Goal: Check status: Check status

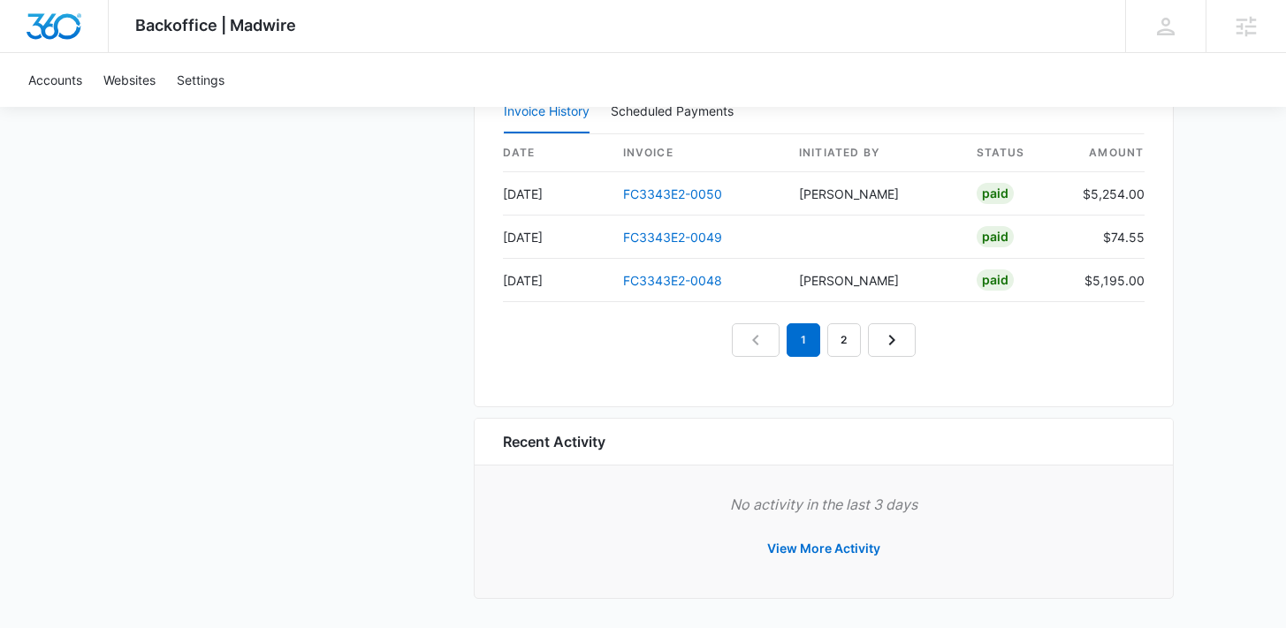
scroll to position [1912, 0]
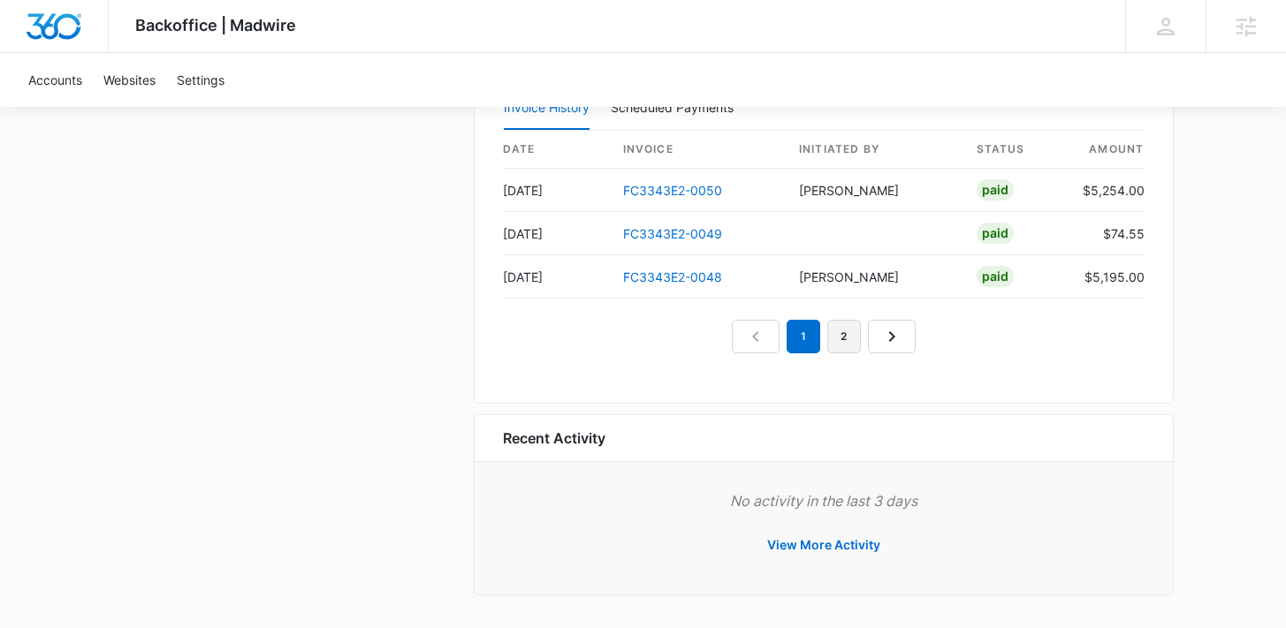
click at [845, 336] on link "2" at bounding box center [844, 337] width 34 height 34
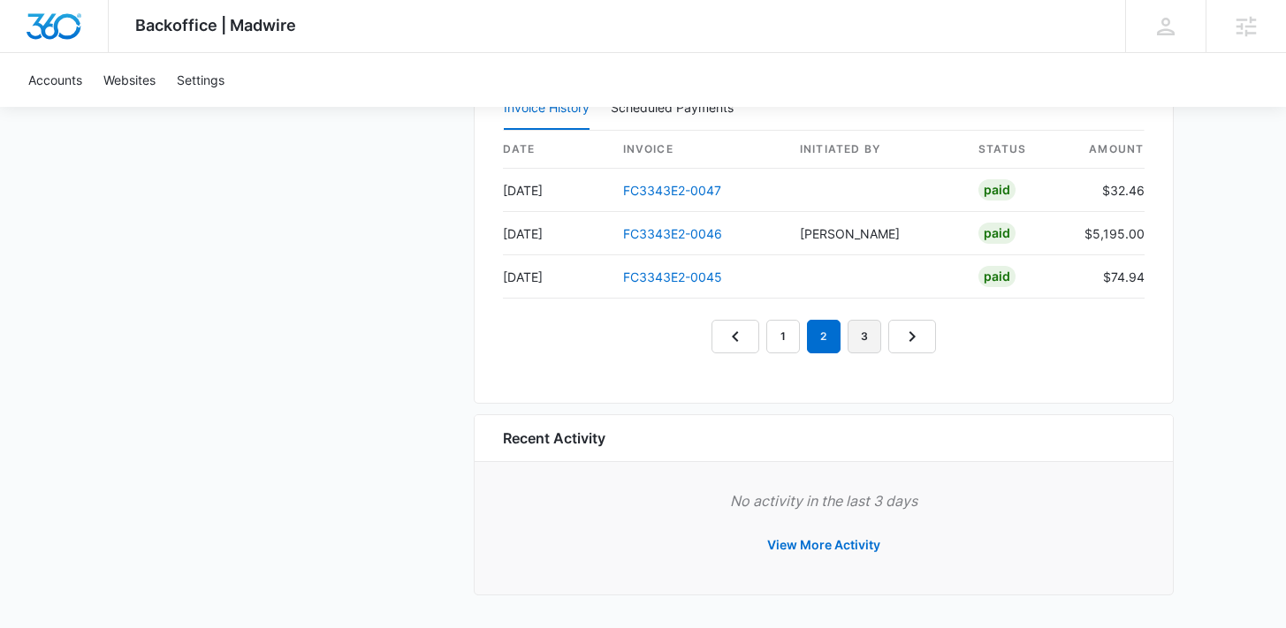
click at [851, 336] on link "3" at bounding box center [865, 337] width 34 height 34
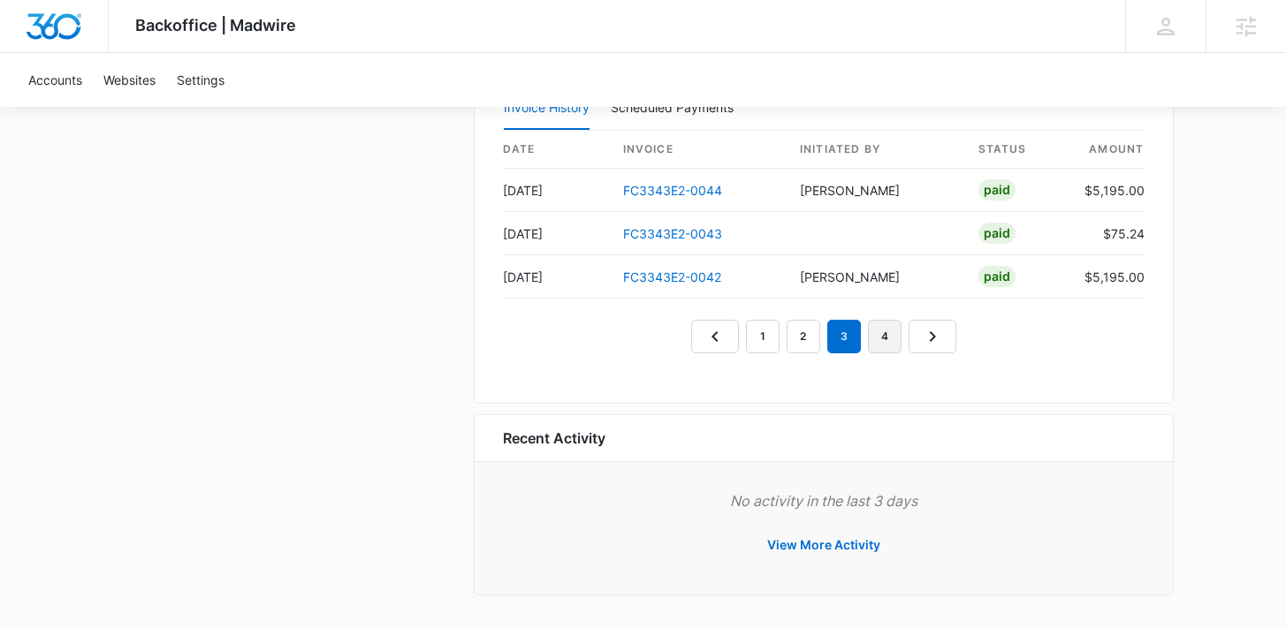
click at [896, 339] on link "4" at bounding box center [885, 337] width 34 height 34
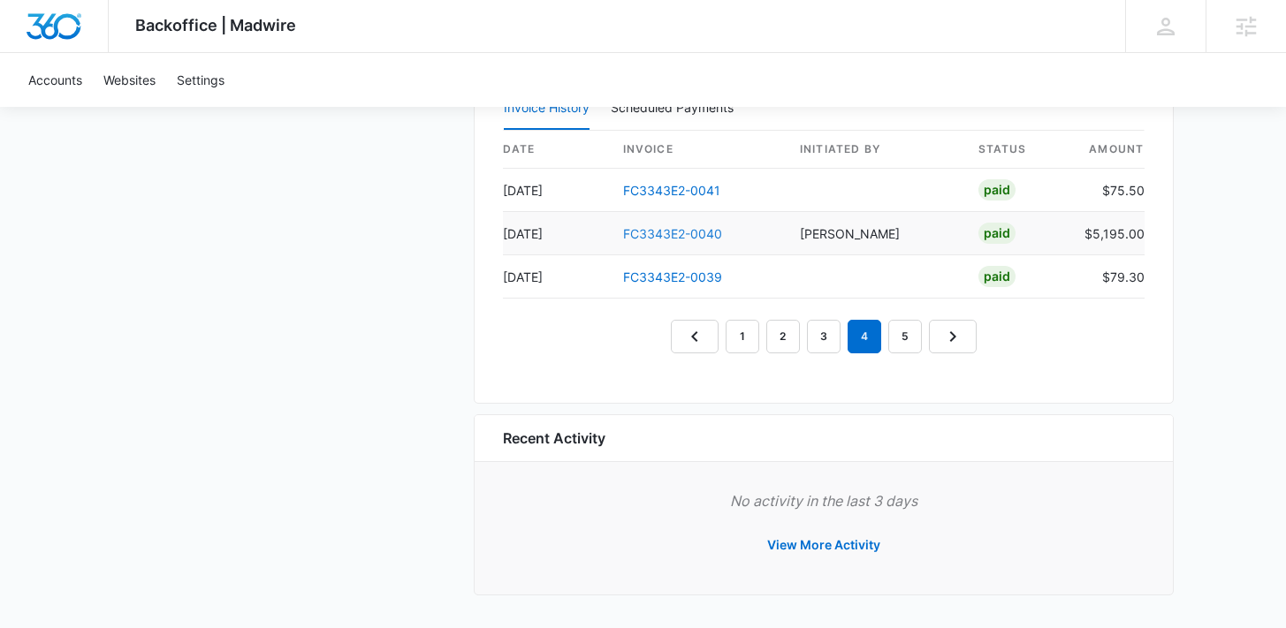
click at [707, 240] on td "FC3343E2-0040" at bounding box center [697, 233] width 177 height 43
click at [712, 232] on link "FC3343E2-0040" at bounding box center [672, 233] width 99 height 15
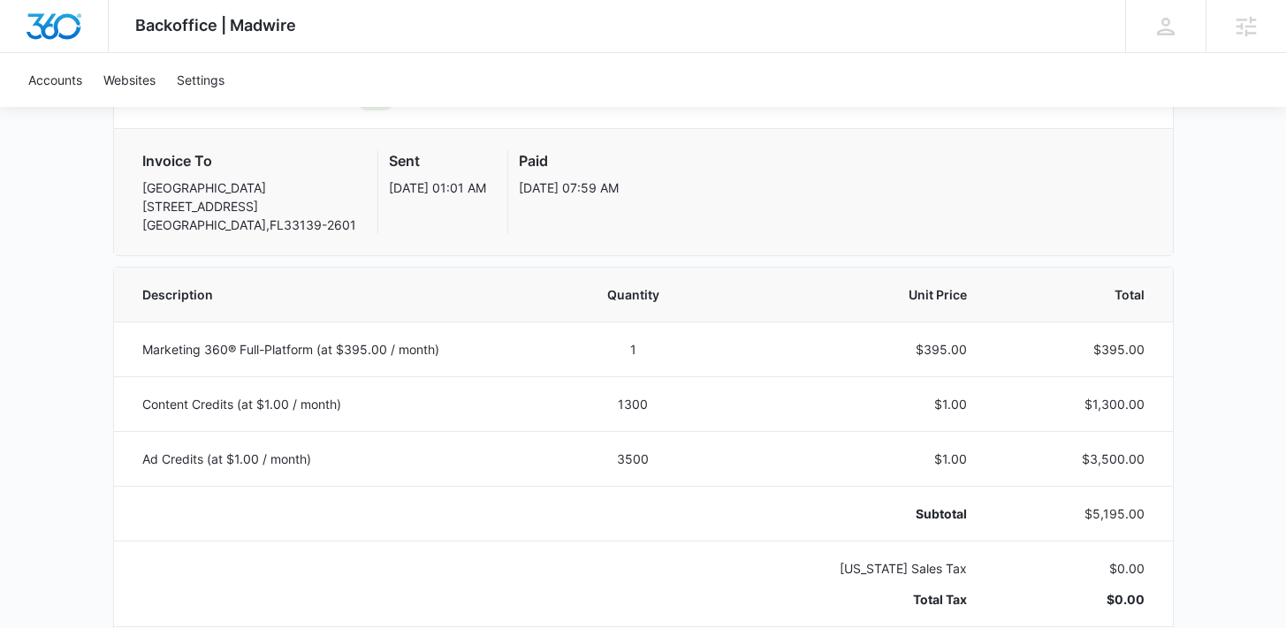
scroll to position [342, 0]
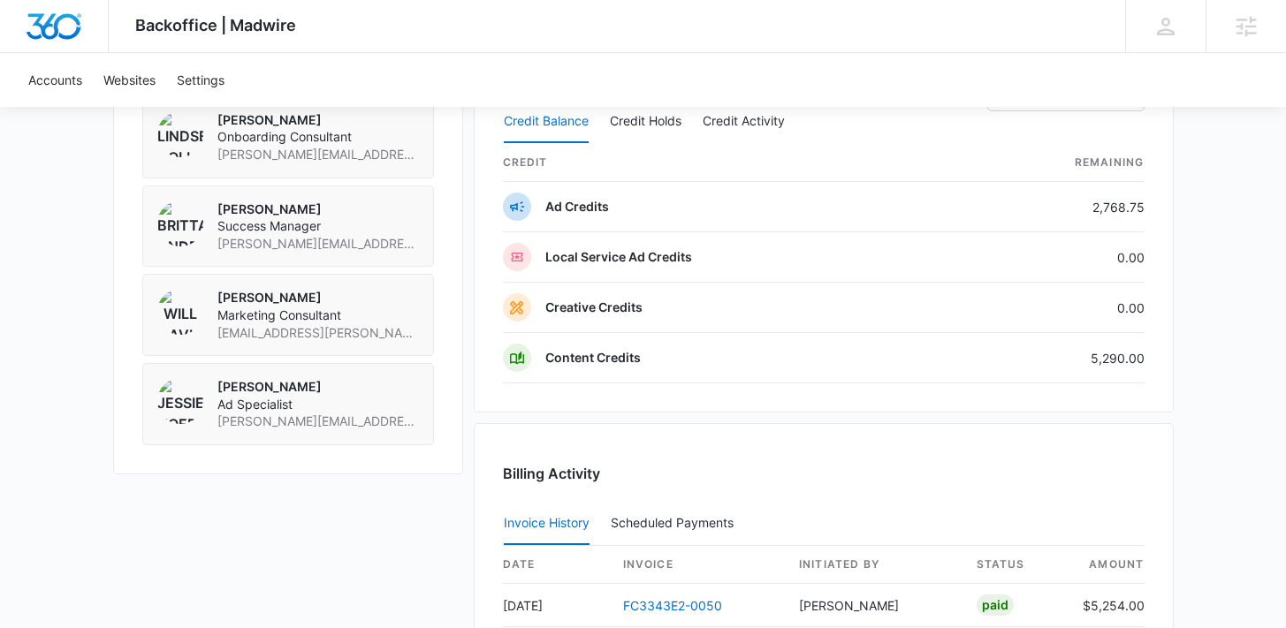
scroll to position [1773, 0]
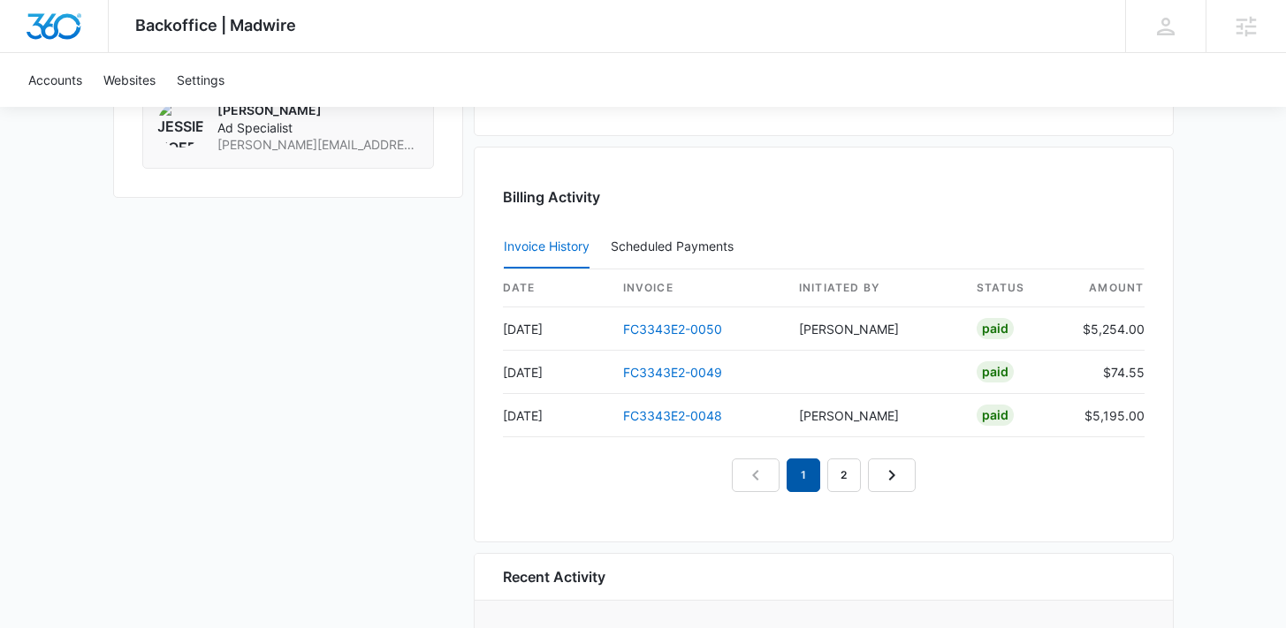
click at [796, 468] on em "1" at bounding box center [804, 476] width 34 height 34
click at [671, 319] on td "FC3343E2-0050" at bounding box center [697, 329] width 176 height 43
click at [674, 338] on td "FC3343E2-0050" at bounding box center [697, 329] width 176 height 43
click at [676, 329] on link "FC3343E2-0050" at bounding box center [672, 329] width 99 height 15
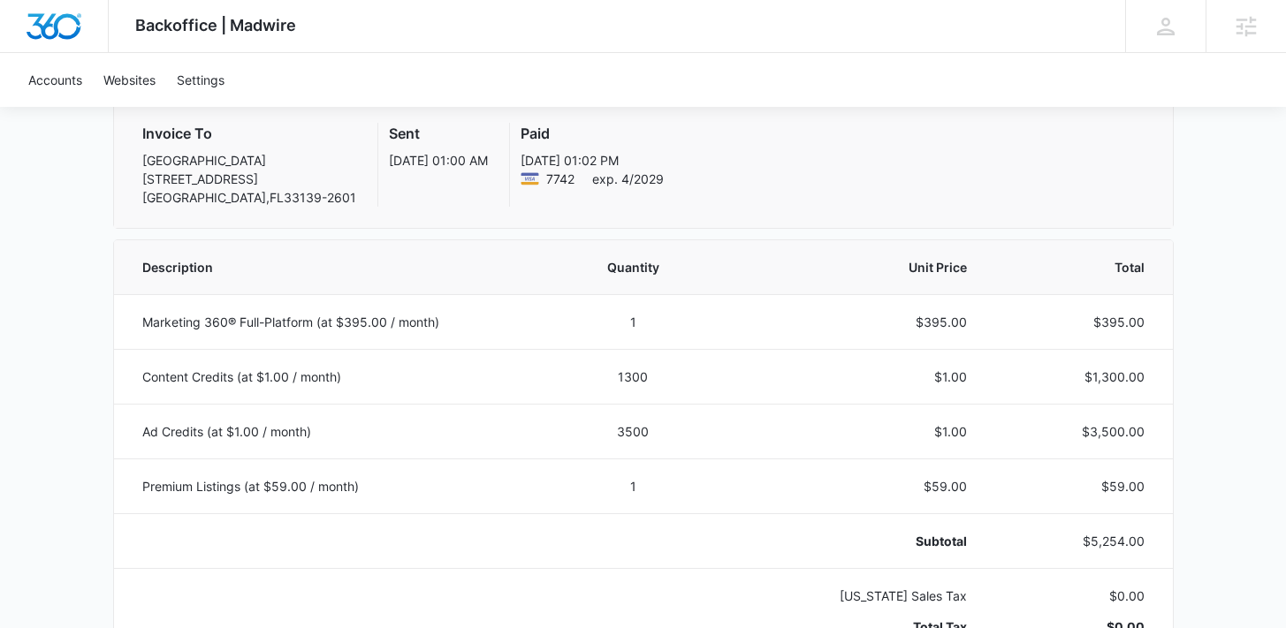
scroll to position [44, 0]
